Goal: Information Seeking & Learning: Learn about a topic

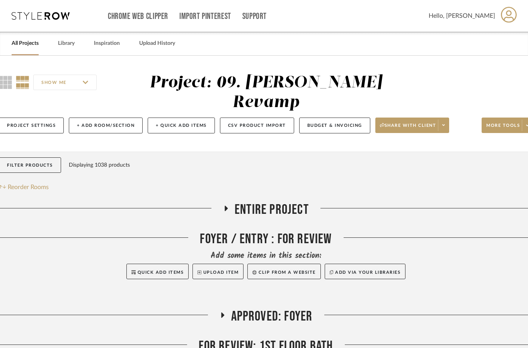
scroll to position [0, 13]
click at [38, 48] on link "All Projects" at bounding box center [25, 43] width 27 height 10
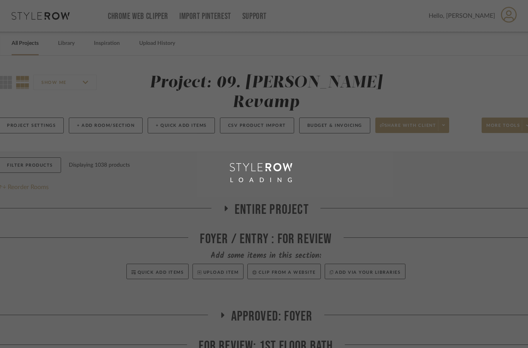
click at [30, 43] on div "LOADING" at bounding box center [264, 174] width 528 height 348
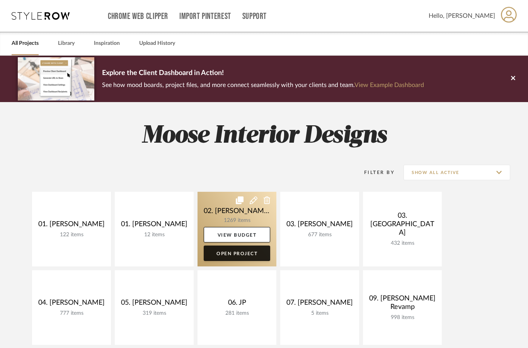
click at [246, 255] on link "Open Project" at bounding box center [237, 252] width 66 height 15
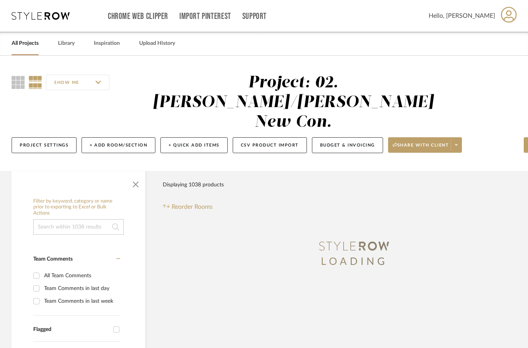
click at [139, 173] on span "button" at bounding box center [135, 182] width 19 height 19
click at [163, 177] on div "Filter Products Displaying 1038 products" at bounding box center [193, 184] width 61 height 15
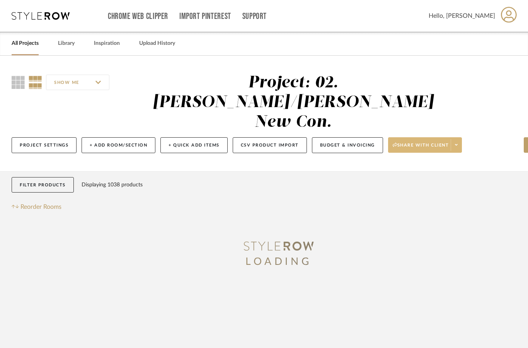
click at [448, 142] on span "Share with client" at bounding box center [420, 148] width 56 height 12
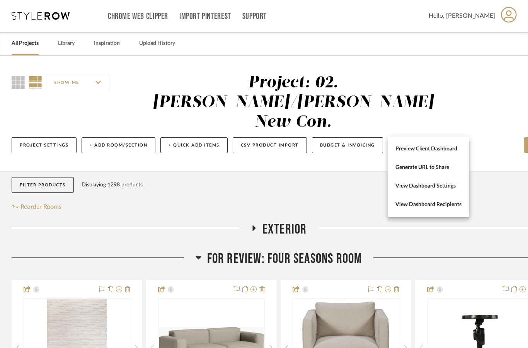
click at [264, 155] on div at bounding box center [264, 174] width 528 height 348
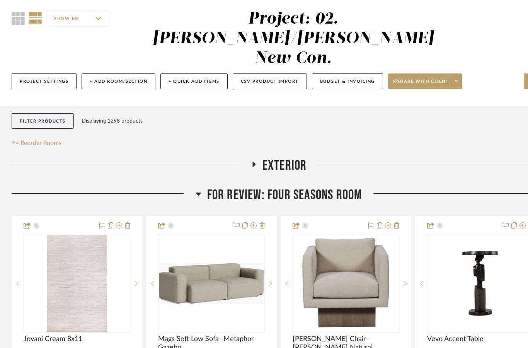
scroll to position [7, 0]
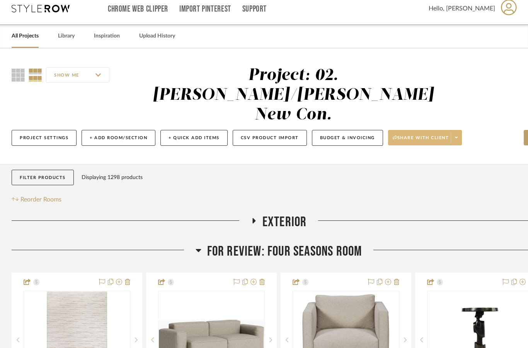
click at [428, 135] on span "Share with client" at bounding box center [420, 141] width 56 height 12
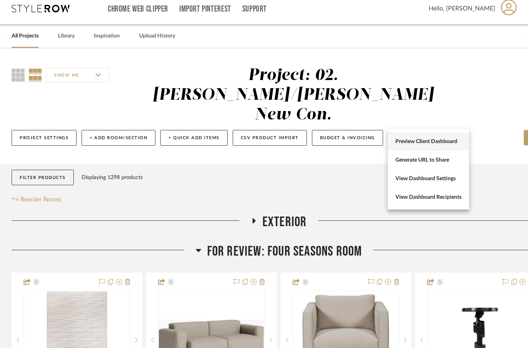
click at [436, 142] on span "Preview Client Dashboard" at bounding box center [428, 141] width 66 height 7
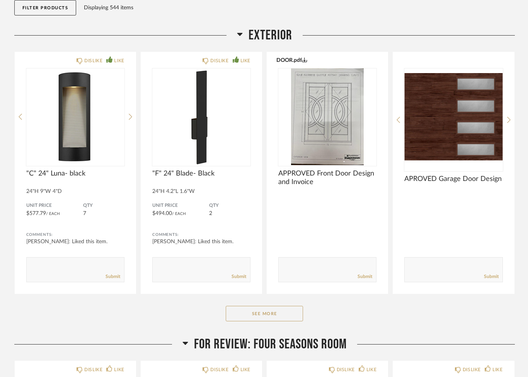
scroll to position [122, 0]
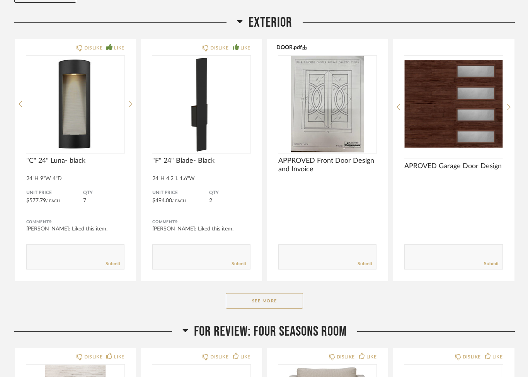
click at [277, 14] on span "Exterior" at bounding box center [270, 22] width 44 height 17
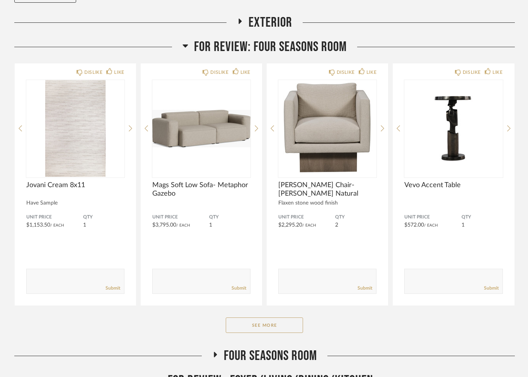
click at [321, 39] on span "For Review: Four seasons room" at bounding box center [270, 47] width 153 height 17
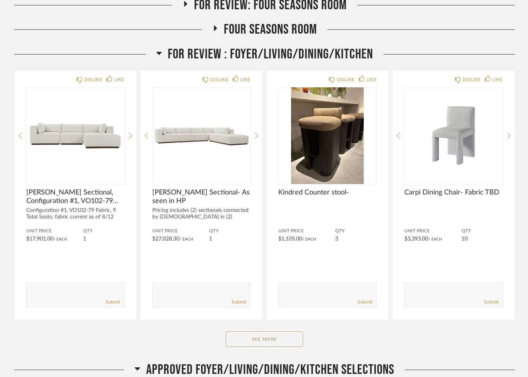
scroll to position [164, 0]
click at [259, 331] on button "See More" at bounding box center [264, 338] width 77 height 15
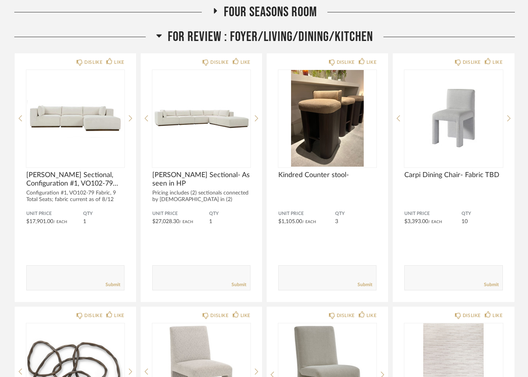
scroll to position [181, 0]
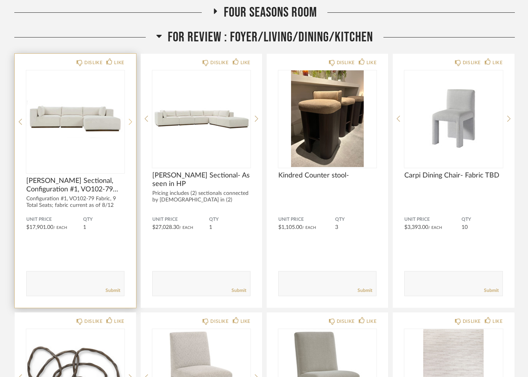
click at [129, 118] on icon at bounding box center [130, 121] width 3 height 7
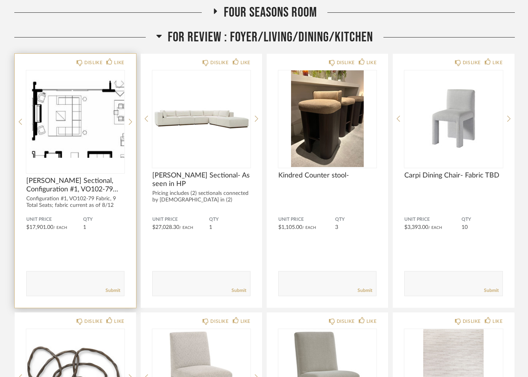
click at [83, 116] on img "1" at bounding box center [75, 118] width 98 height 97
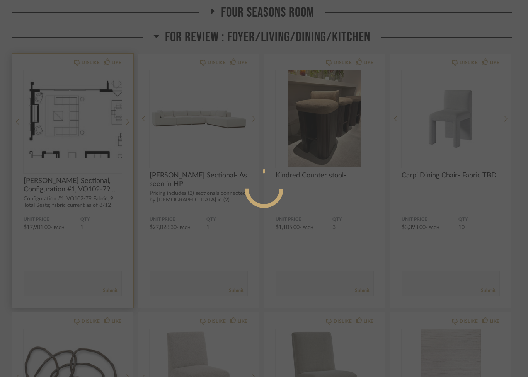
scroll to position [0, 0]
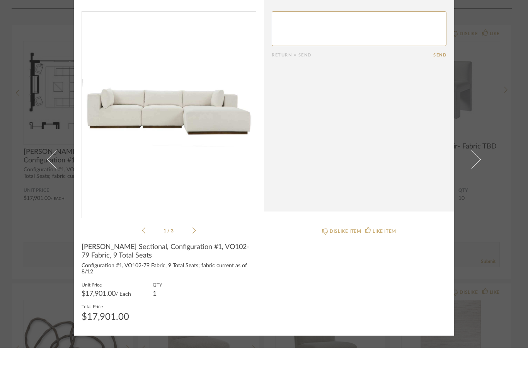
click at [199, 229] on div "1 / 3" at bounding box center [169, 152] width 175 height 224
click at [195, 256] on icon at bounding box center [193, 259] width 3 height 6
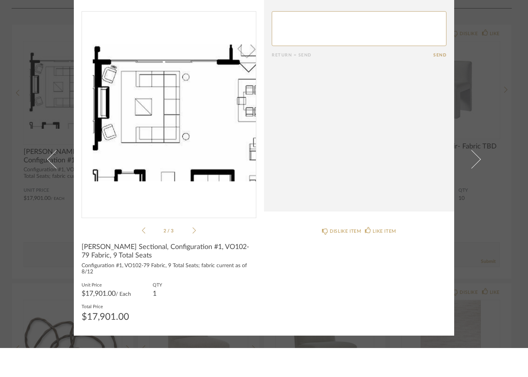
click at [498, 223] on div "× 2 / 3 Return = Send Send Dimitry Sectional, Configuration #1, VO102-79 Fabric…" at bounding box center [264, 188] width 528 height 377
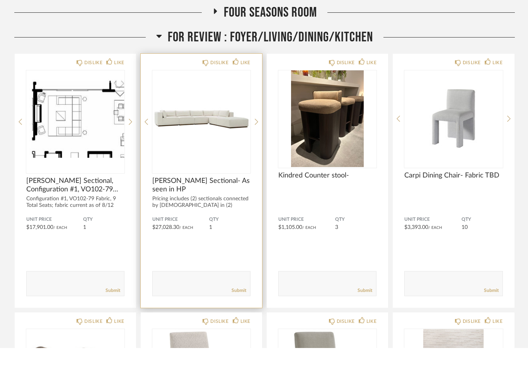
click at [0, 0] on img at bounding box center [0, 0] width 0 height 0
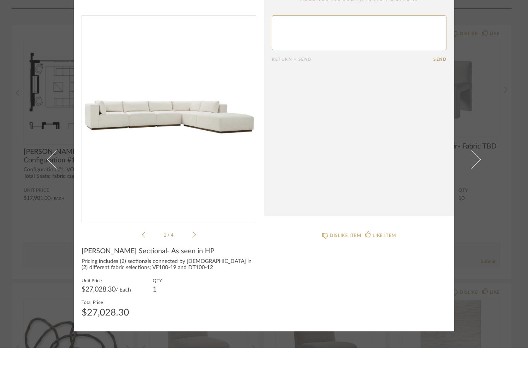
click at [199, 230] on div "1 / 4" at bounding box center [169, 156] width 175 height 224
click at [195, 260] on icon at bounding box center [193, 263] width 3 height 7
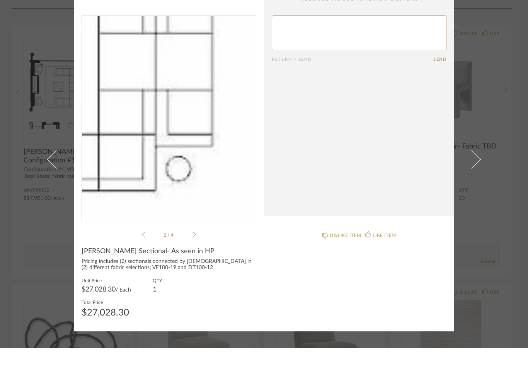
click at [200, 143] on img "1" at bounding box center [169, 145] width 174 height 200
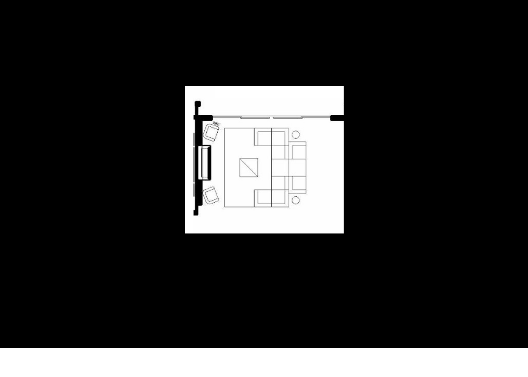
click at [438, 45] on div at bounding box center [264, 188] width 528 height 377
click at [22, 40] on div at bounding box center [264, 188] width 528 height 377
click at [28, 22] on div at bounding box center [264, 188] width 528 height 377
click at [448, 68] on div at bounding box center [264, 188] width 528 height 377
click at [443, 93] on div at bounding box center [264, 188] width 528 height 377
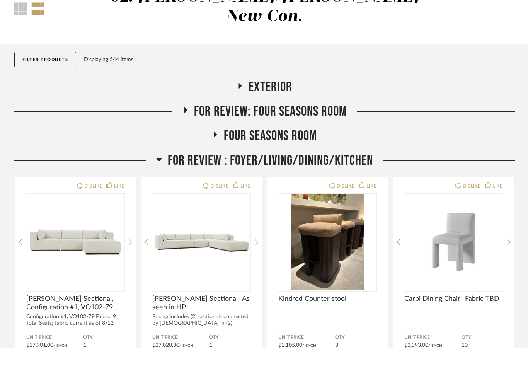
click at [331, 181] on span "FOR REVIEW : Foyer/Living/Dining/Kitchen" at bounding box center [270, 189] width 205 height 17
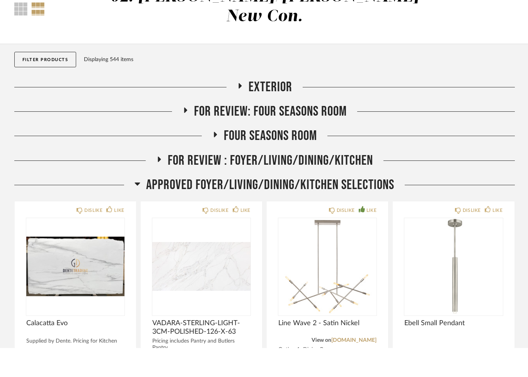
click at [370, 205] on span "APPROVED FOYER/LIVING/DINING/KITCHEN SELECTIONS" at bounding box center [270, 213] width 248 height 17
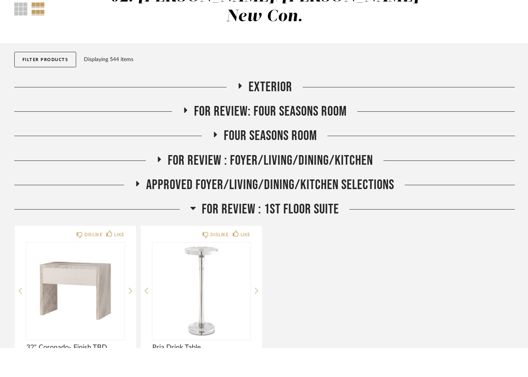
click at [315, 230] on span "FOR REVIEW : 1st Floor Suite" at bounding box center [270, 238] width 137 height 17
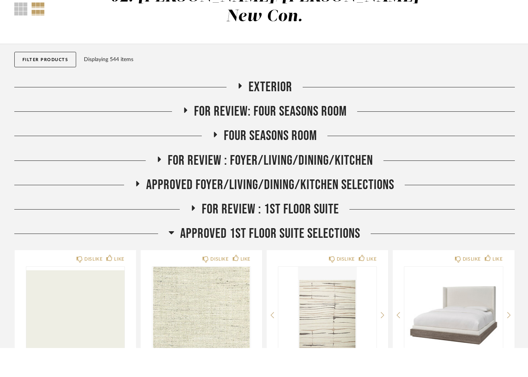
click at [339, 254] on span "Approved 1st Floor Suite Selections" at bounding box center [270, 262] width 180 height 17
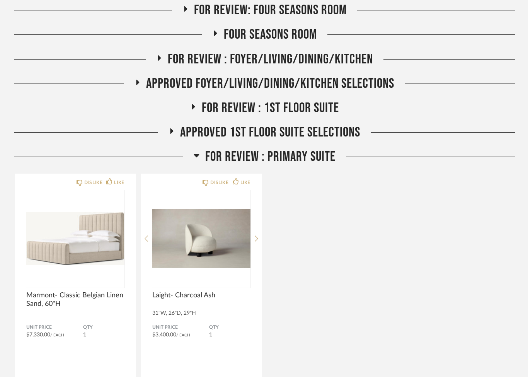
scroll to position [166, 0]
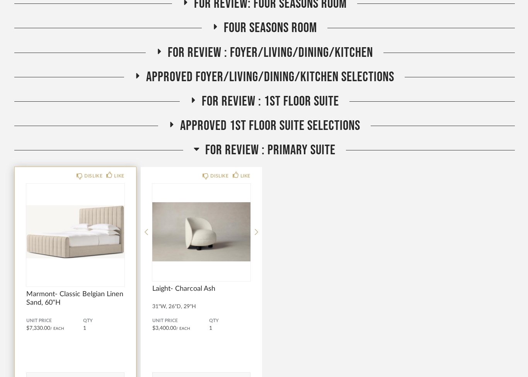
click at [0, 0] on img at bounding box center [0, 0] width 0 height 0
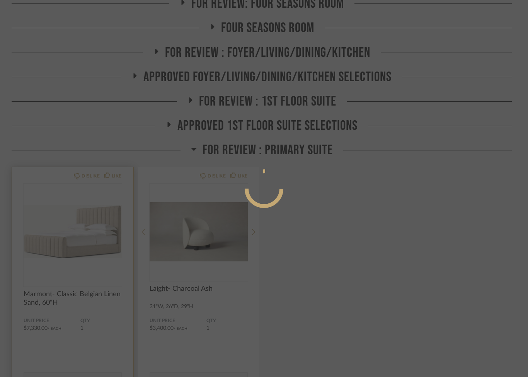
scroll to position [0, 0]
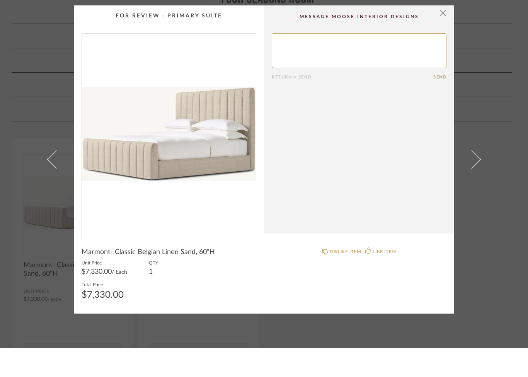
click at [176, 147] on img "0" at bounding box center [169, 163] width 174 height 200
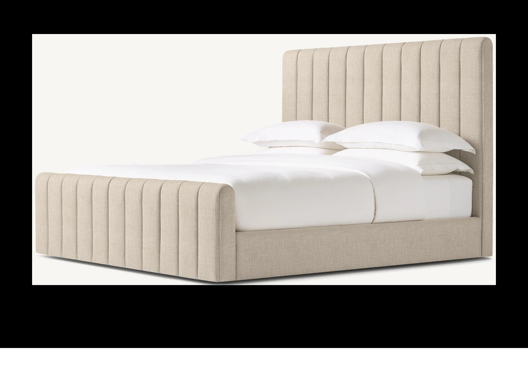
click at [493, 17] on div at bounding box center [264, 188] width 528 height 377
click at [17, 27] on div at bounding box center [264, 188] width 528 height 377
click at [516, 15] on div at bounding box center [264, 188] width 528 height 377
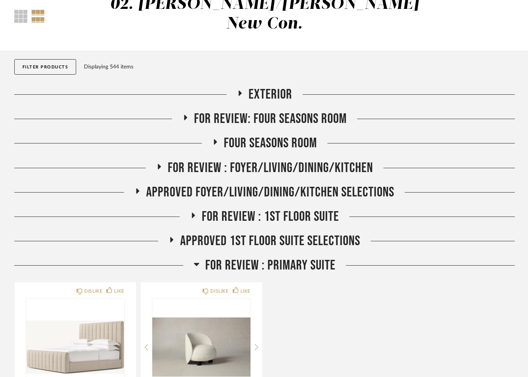
scroll to position [48, 0]
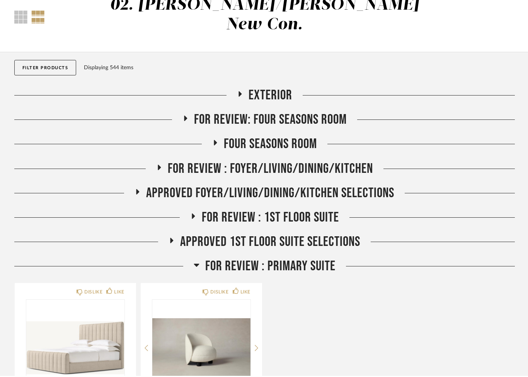
click at [305, 162] on span "FOR REVIEW : Foyer/Living/Dining/Kitchen" at bounding box center [270, 170] width 205 height 17
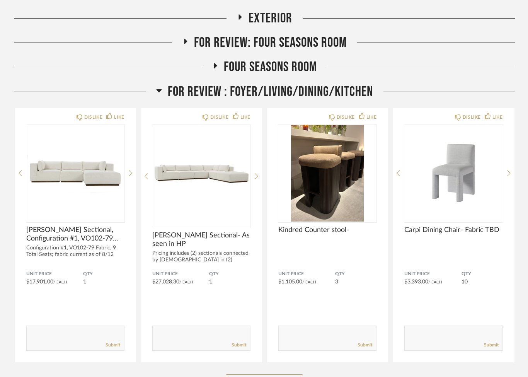
scroll to position [129, 0]
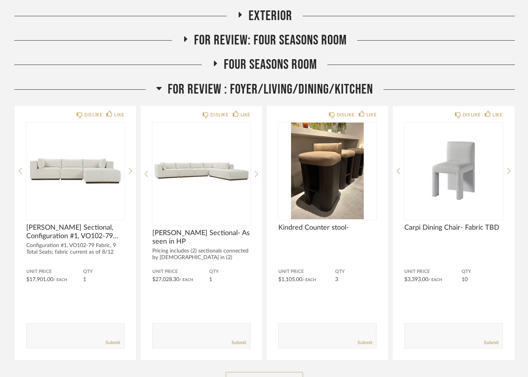
click at [264, 155] on div "DISLIKE LIKE Dimitry Sectional, Configuration #1, VO102-79 Fabric, 9 Total Seat…" at bounding box center [264, 232] width 500 height 255
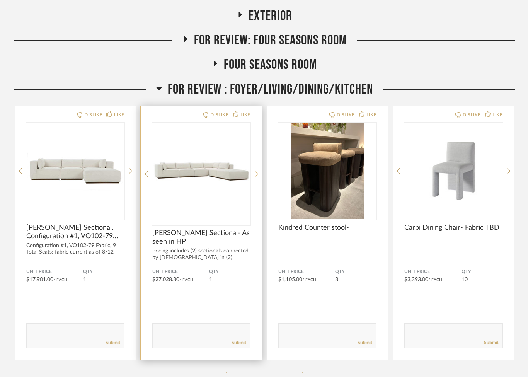
click at [258, 170] on icon at bounding box center [256, 173] width 3 height 7
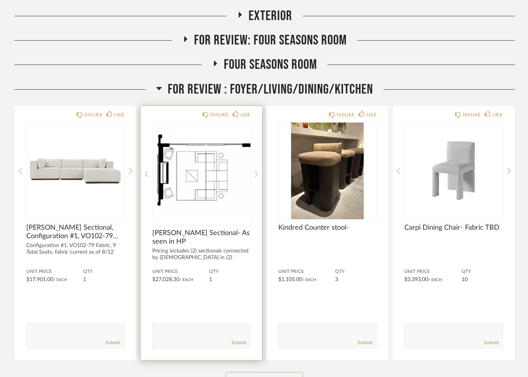
click at [205, 168] on img "1" at bounding box center [201, 170] width 98 height 97
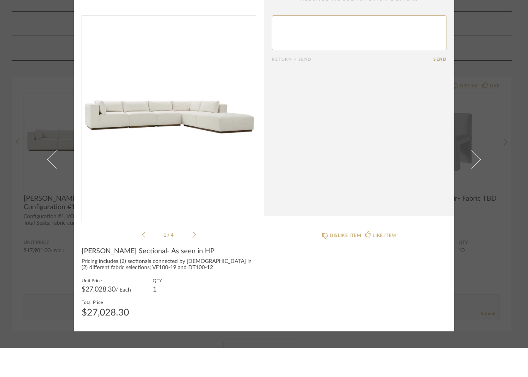
click at [195, 229] on div "1 / 4" at bounding box center [169, 156] width 175 height 224
click at [195, 260] on icon at bounding box center [193, 263] width 3 height 7
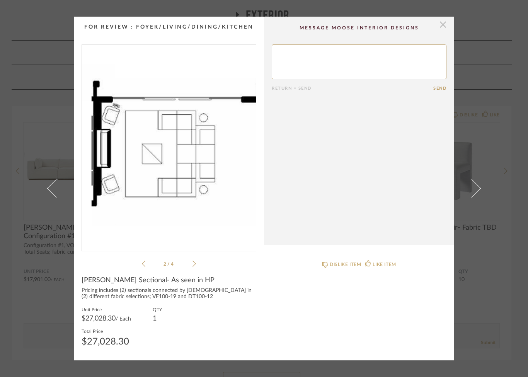
click at [445, 25] on span "button" at bounding box center [442, 24] width 15 height 15
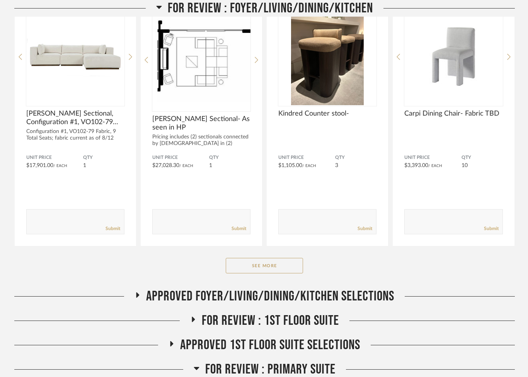
scroll to position [246, 0]
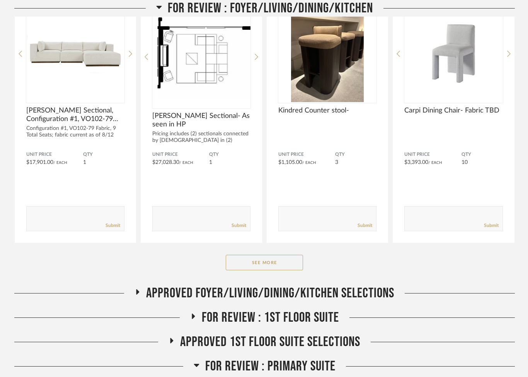
click at [317, 285] on span "APPROVED FOYER/LIVING/DINING/KITCHEN SELECTIONS" at bounding box center [270, 293] width 248 height 17
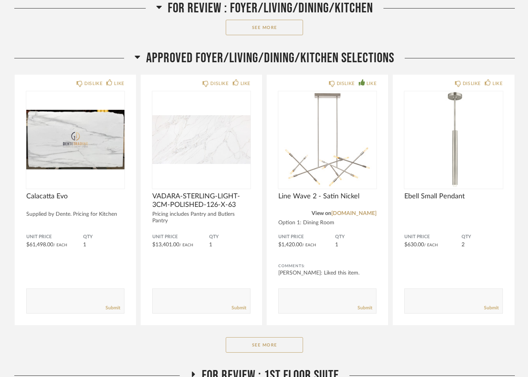
scroll to position [484, 0]
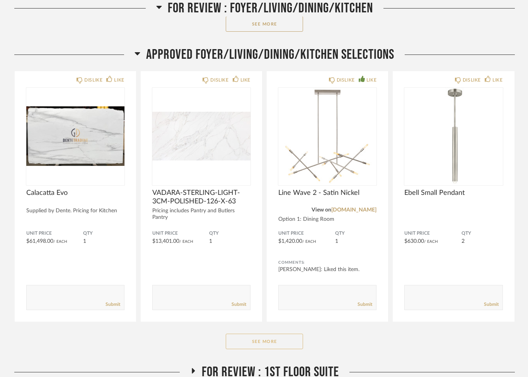
click at [273, 333] on button "See More" at bounding box center [264, 340] width 77 height 15
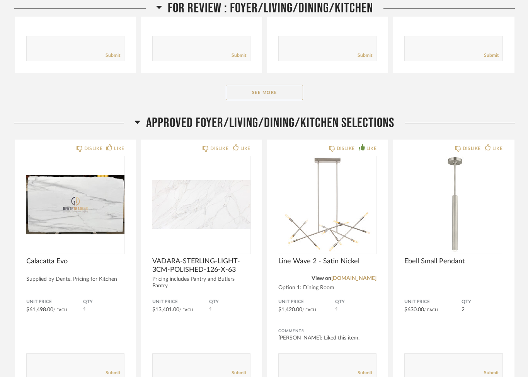
scroll to position [401, 0]
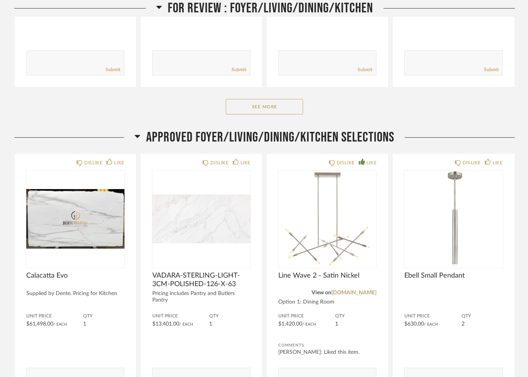
click at [316, 129] on span "APPROVED FOYER/LIVING/DINING/KITCHEN SELECTIONS" at bounding box center [270, 137] width 248 height 17
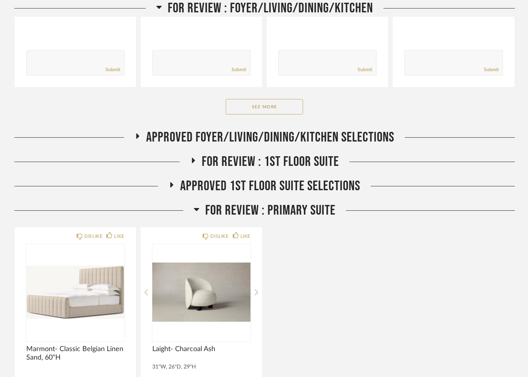
click at [314, 202] on span "FOR REVIEW : Primary Suite" at bounding box center [270, 210] width 130 height 17
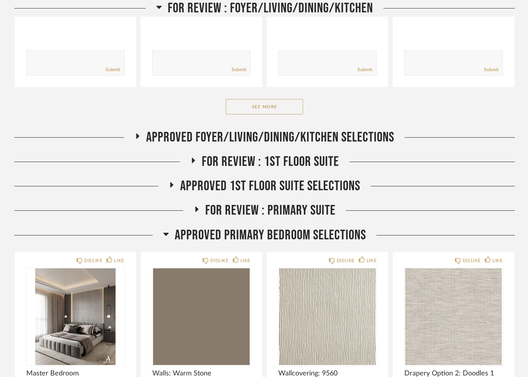
click at [301, 227] on span "Approved Primary Bedroom Selections" at bounding box center [270, 235] width 191 height 17
